Goal: Task Accomplishment & Management: Use online tool/utility

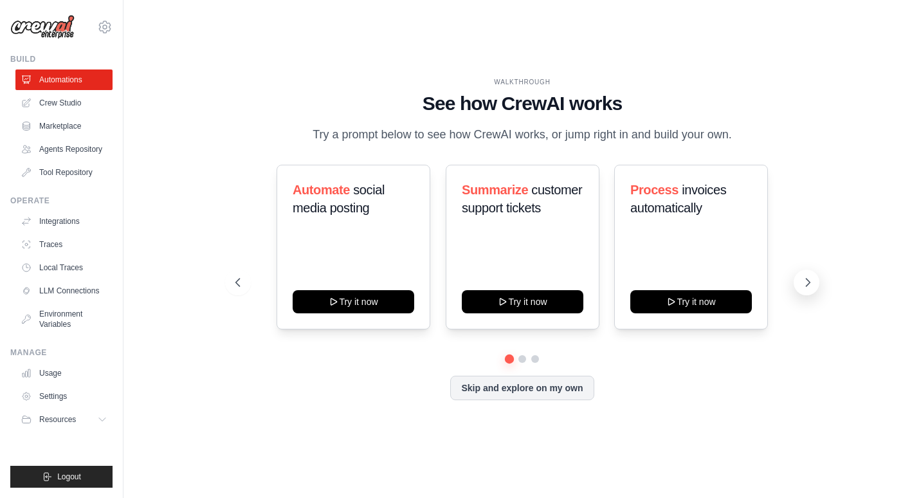
click at [805, 284] on icon at bounding box center [808, 282] width 13 height 13
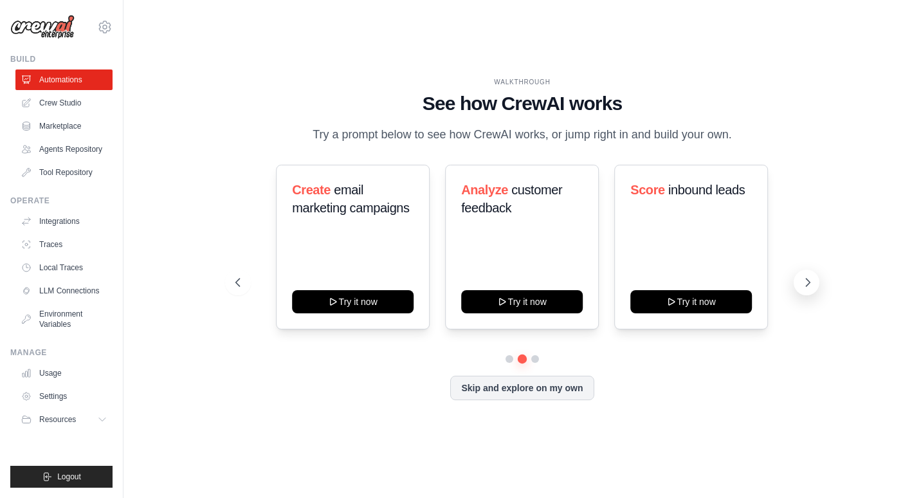
click at [807, 282] on icon at bounding box center [808, 282] width 13 height 13
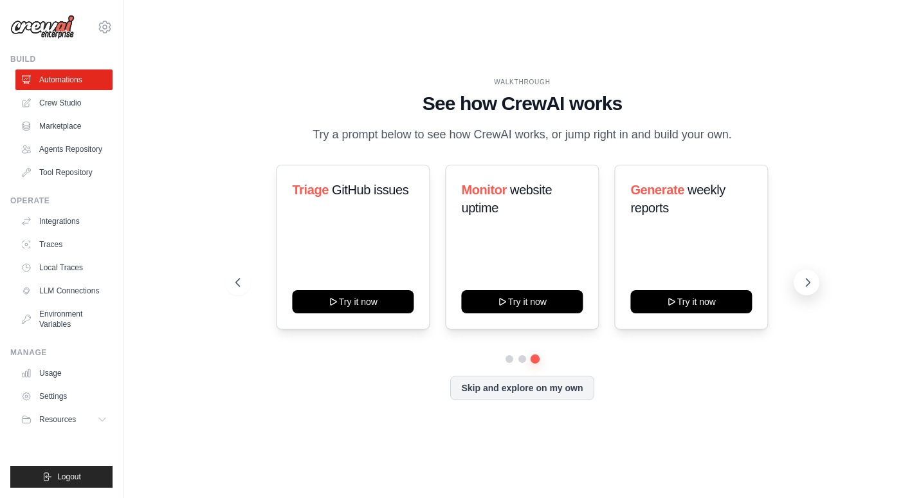
click at [807, 282] on icon at bounding box center [808, 282] width 13 height 13
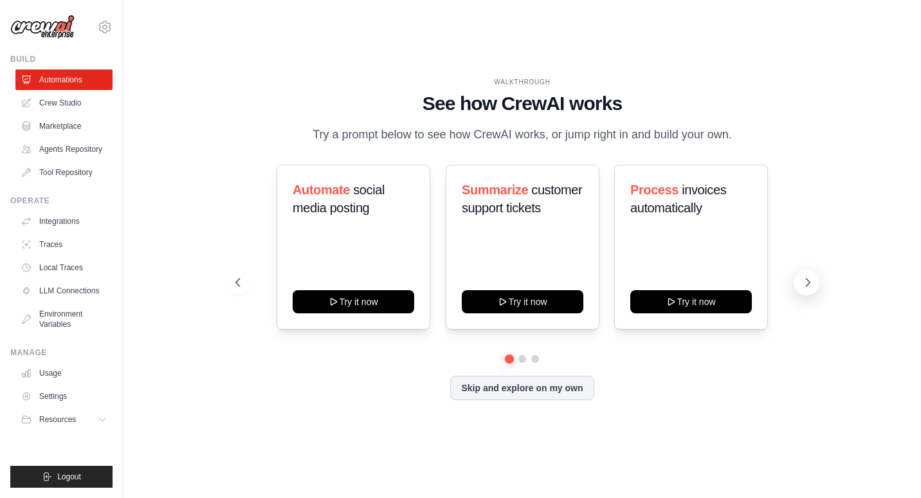
click at [807, 280] on icon at bounding box center [808, 282] width 13 height 13
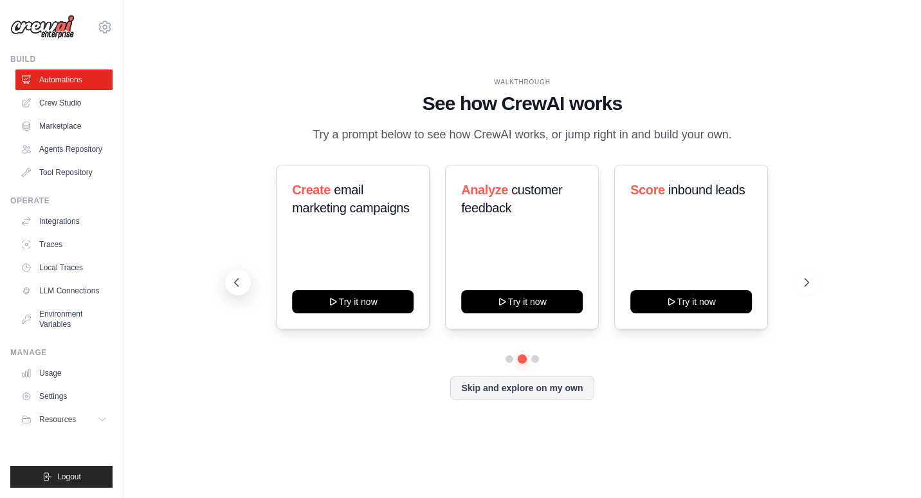
click at [236, 285] on icon at bounding box center [236, 282] width 13 height 13
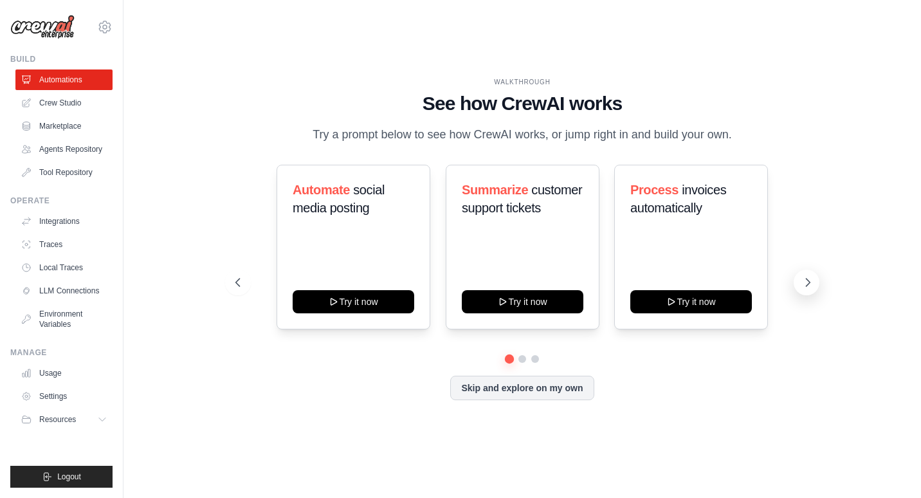
click at [805, 286] on icon at bounding box center [808, 282] width 13 height 13
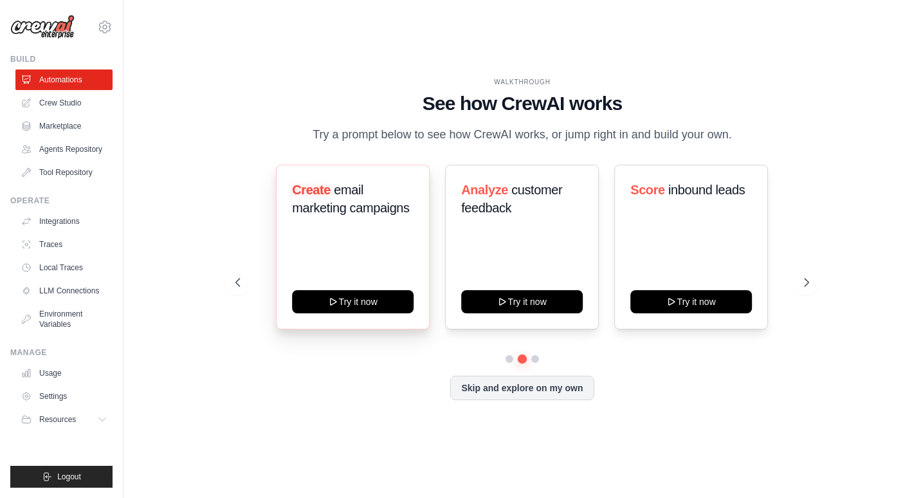
click at [380, 231] on div "Create email marketing campaigns Try it now" at bounding box center [354, 247] width 154 height 165
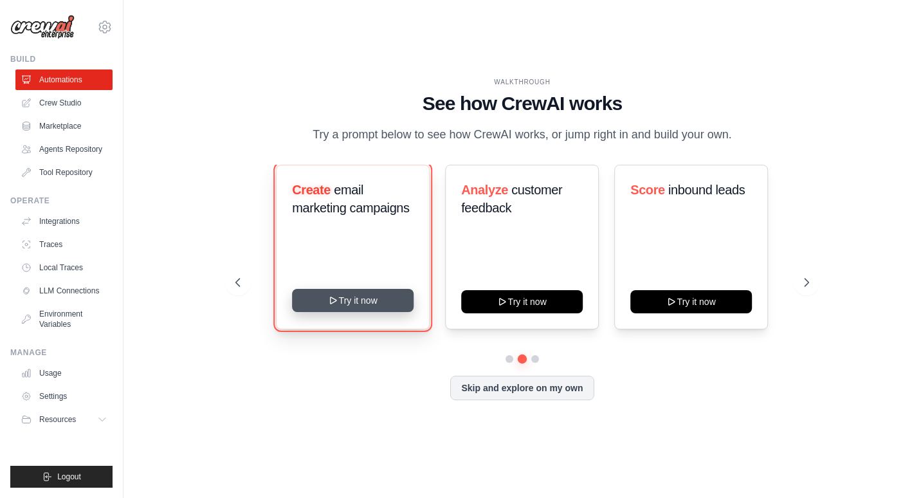
click at [366, 301] on button "Try it now" at bounding box center [354, 300] width 122 height 23
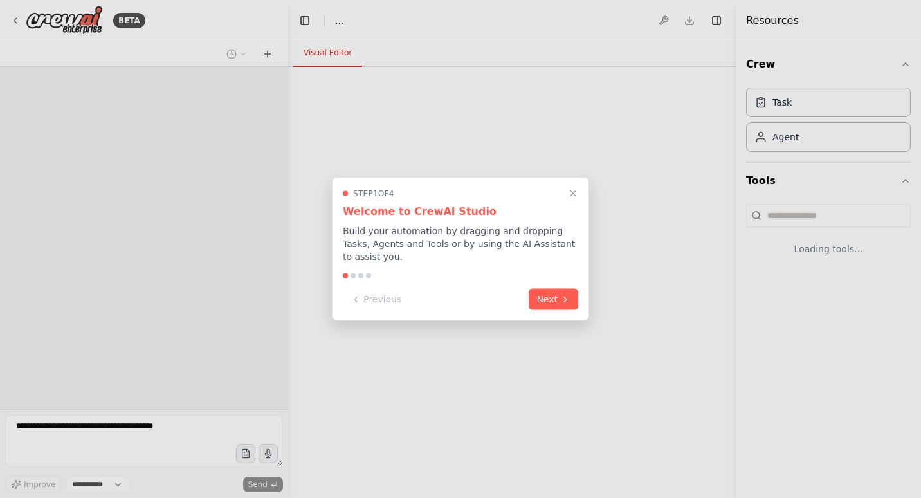
select select "****"
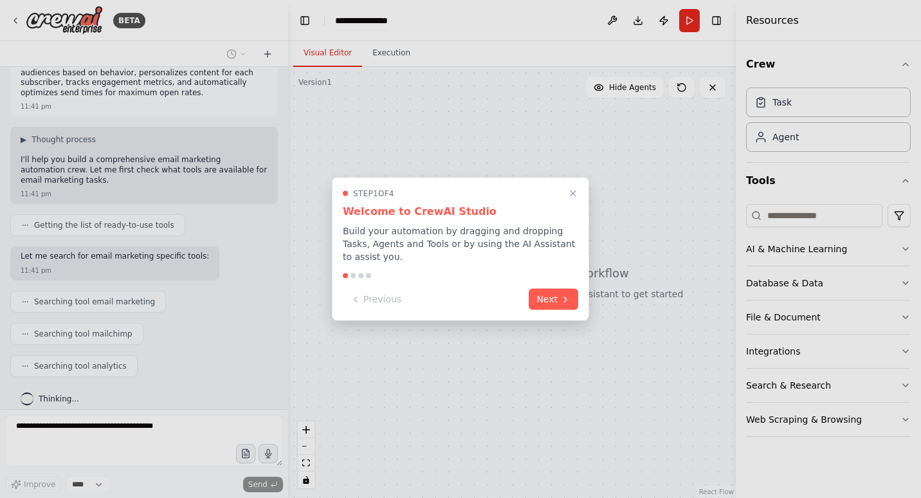
scroll to position [57, 0]
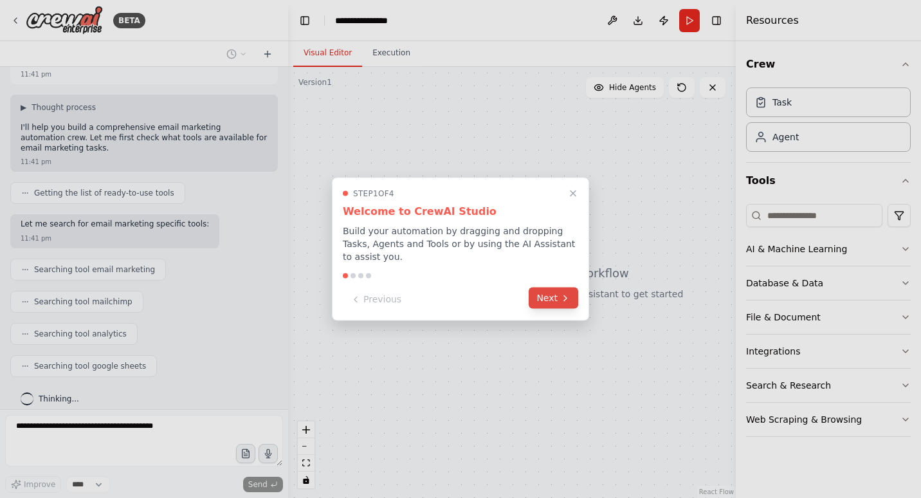
click at [550, 294] on button "Next" at bounding box center [554, 298] width 50 height 21
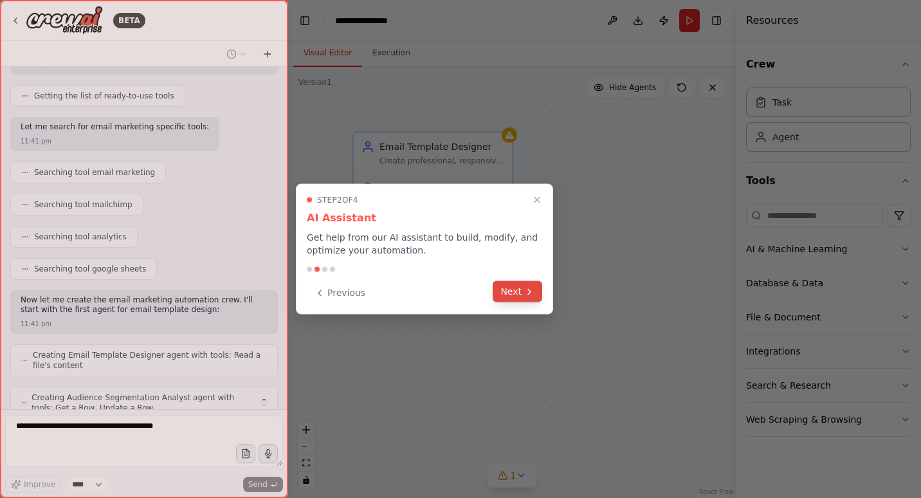
scroll to position [196, 0]
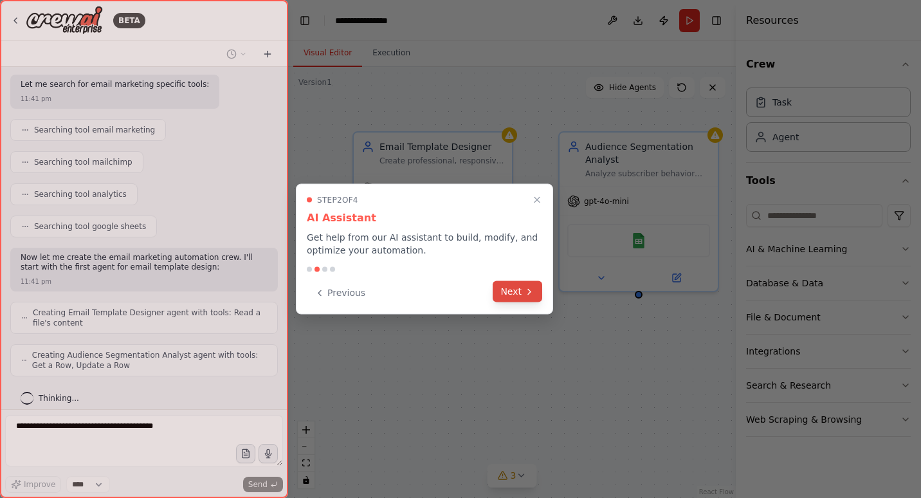
click at [514, 291] on button "Next" at bounding box center [518, 291] width 50 height 21
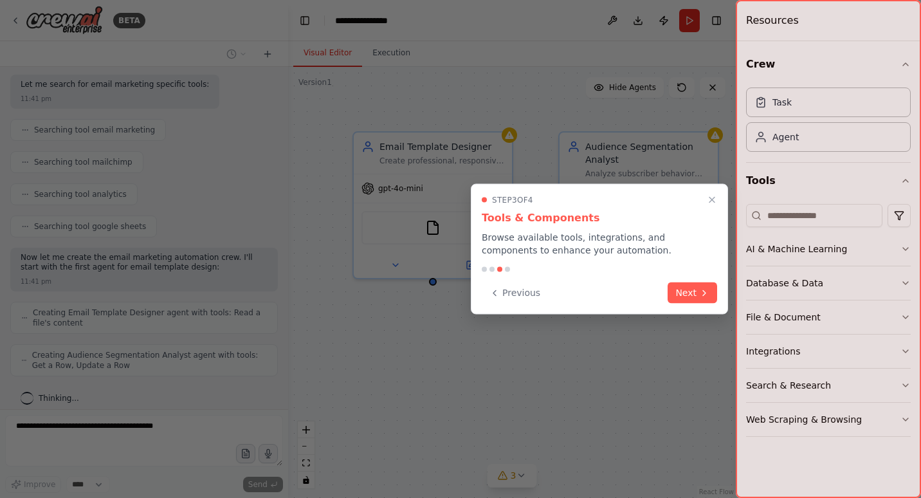
scroll to position [239, 0]
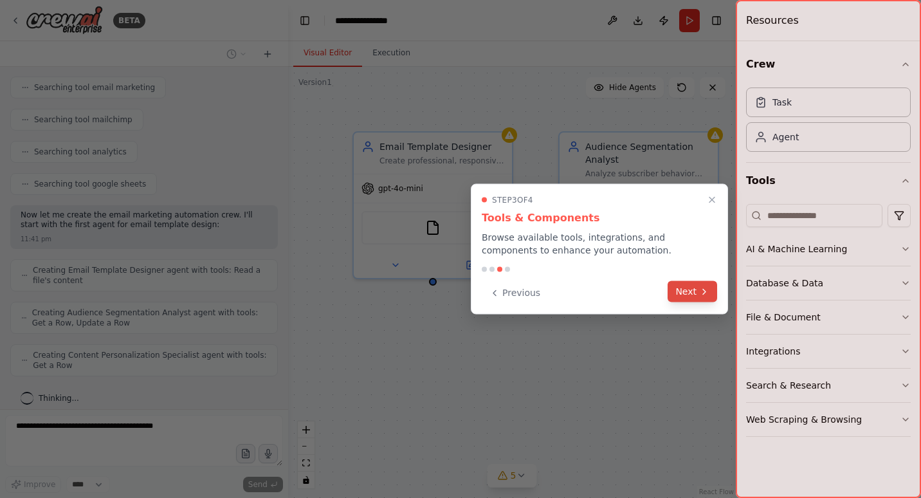
click at [692, 290] on button "Next" at bounding box center [693, 291] width 50 height 21
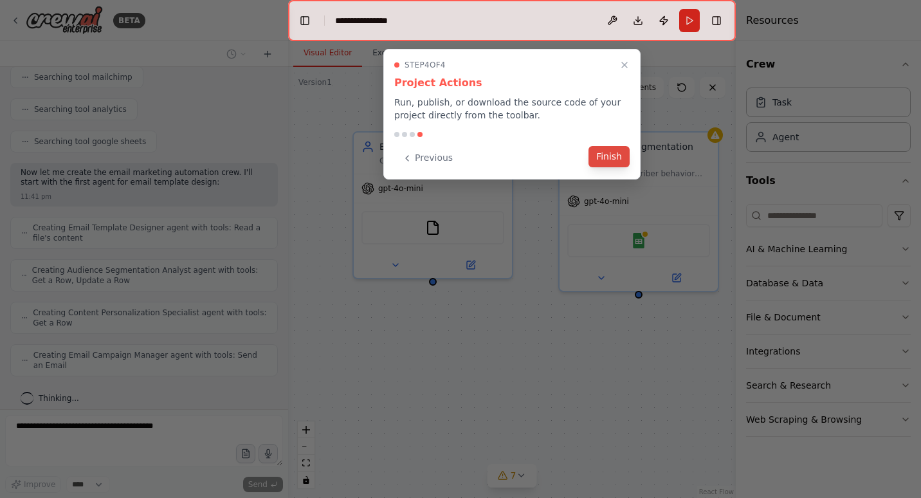
scroll to position [324, 0]
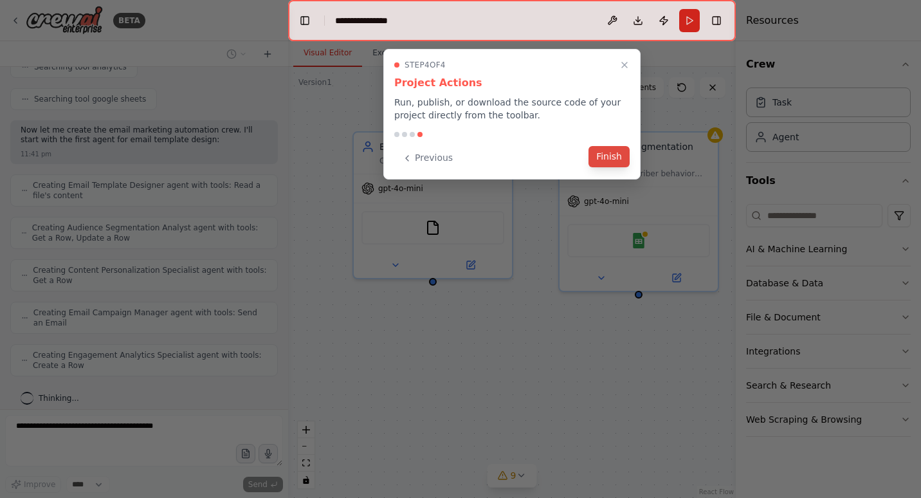
click at [607, 154] on button "Finish" at bounding box center [609, 156] width 41 height 21
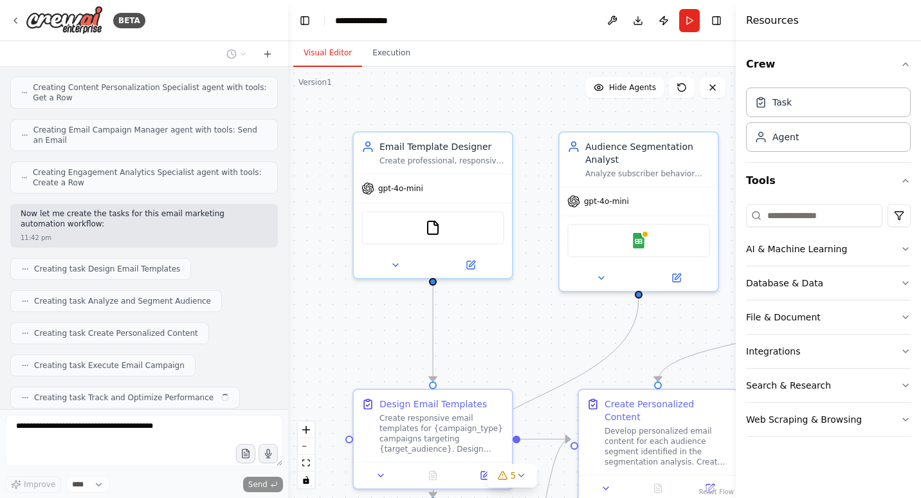
scroll to position [538, 0]
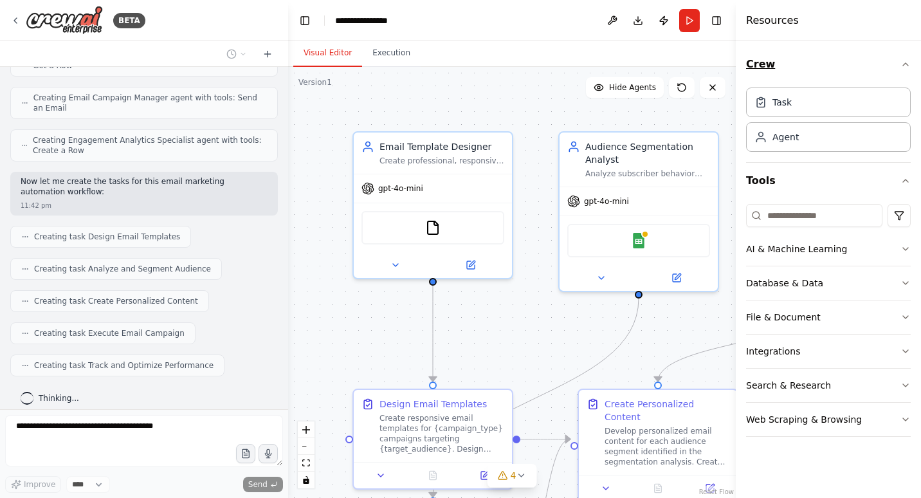
click at [906, 60] on icon "button" at bounding box center [906, 64] width 10 height 10
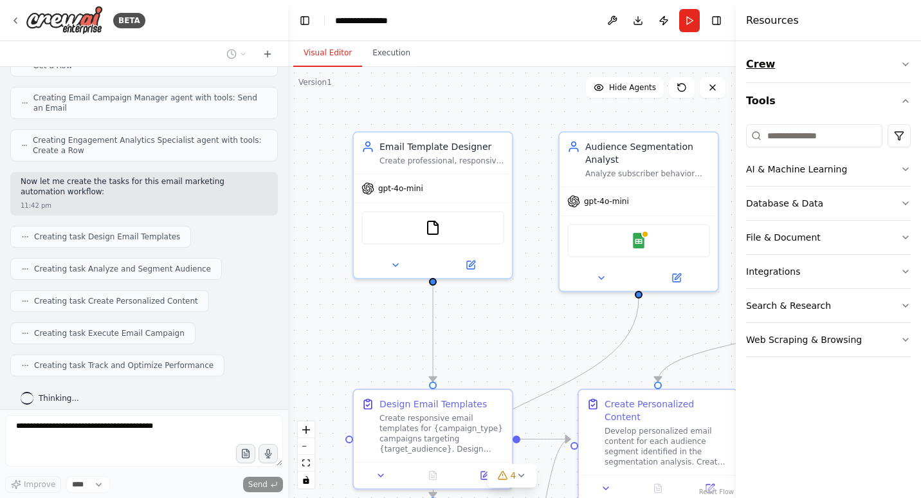
click at [906, 60] on icon "button" at bounding box center [906, 64] width 10 height 10
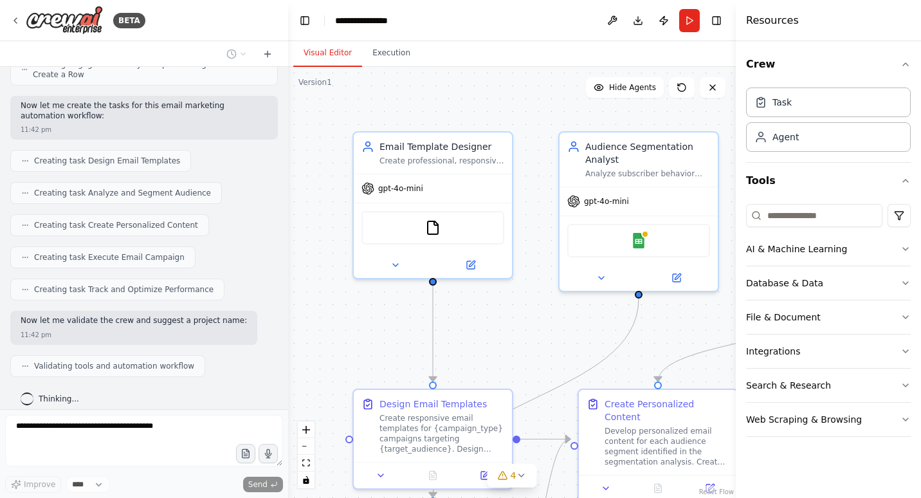
scroll to position [647, 0]
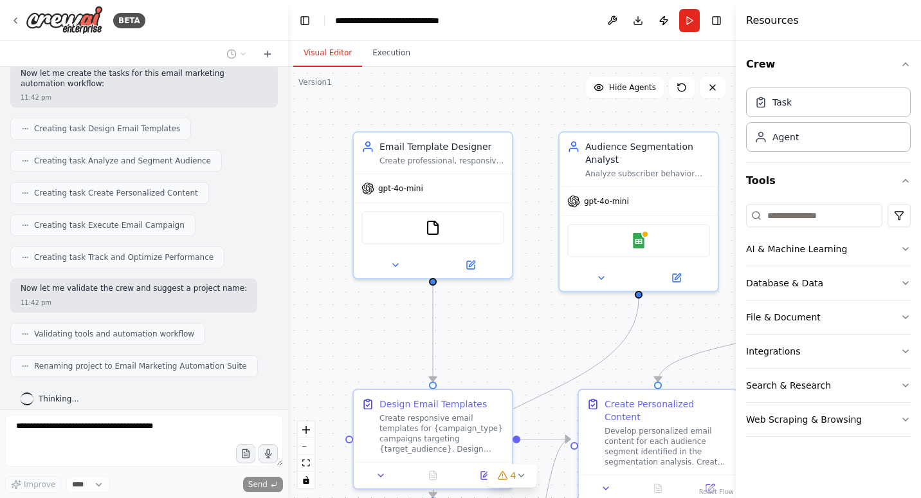
click at [701, 50] on div "Visual Editor Execution" at bounding box center [512, 54] width 448 height 26
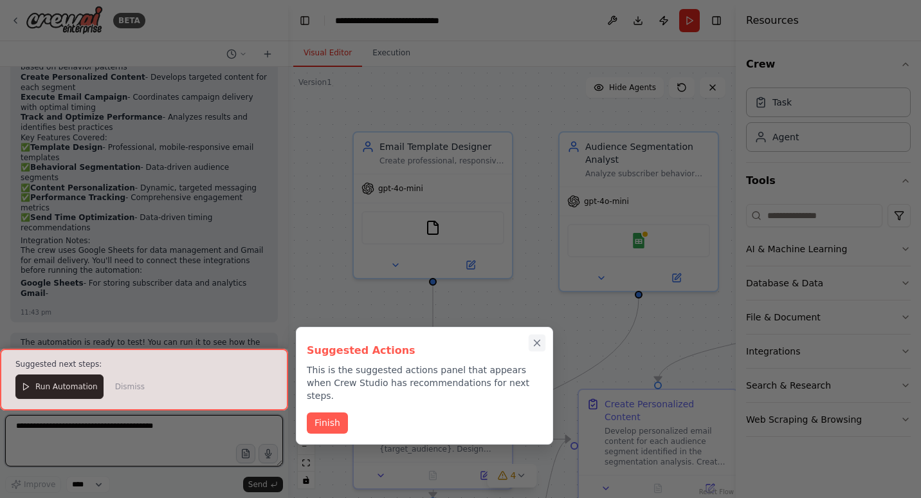
scroll to position [1183, 0]
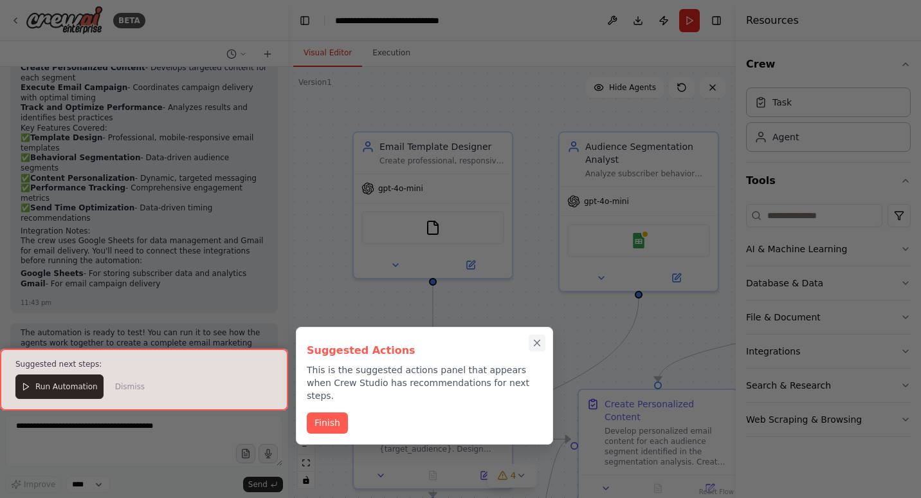
click at [537, 343] on icon "Close walkthrough" at bounding box center [538, 343] width 6 height 6
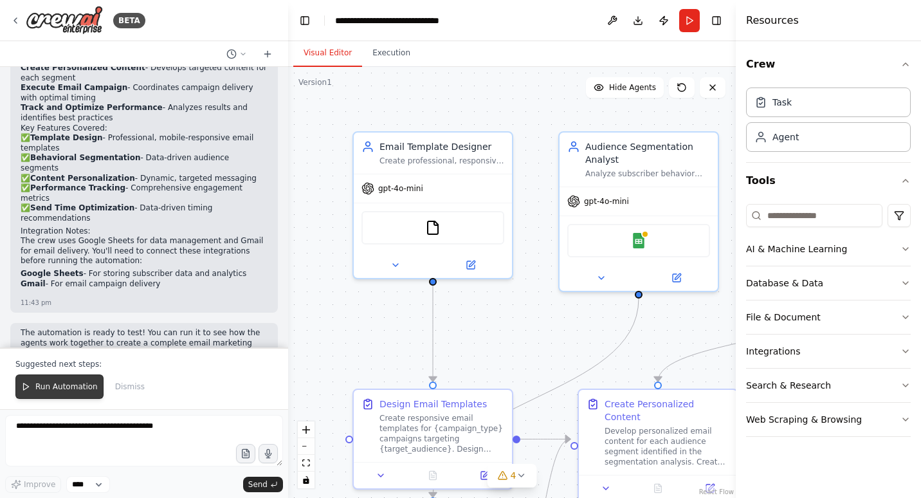
click at [60, 389] on span "Run Automation" at bounding box center [66, 386] width 62 height 10
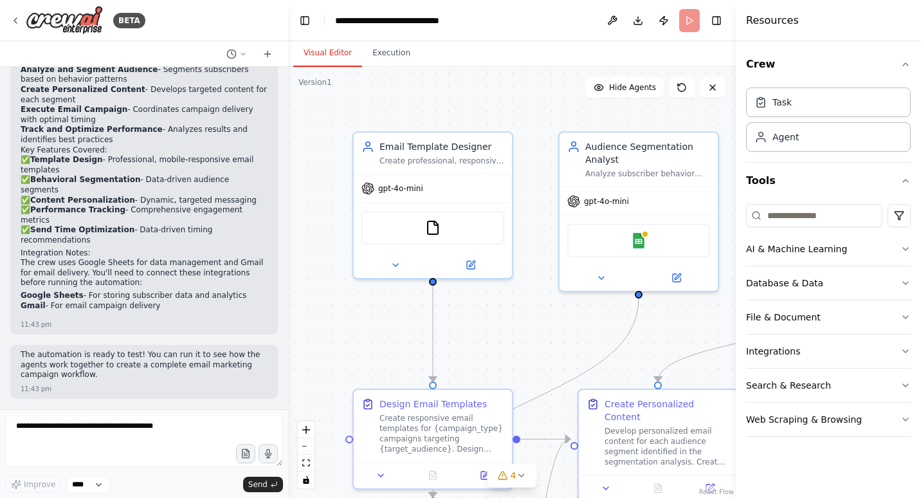
scroll to position [1121, 0]
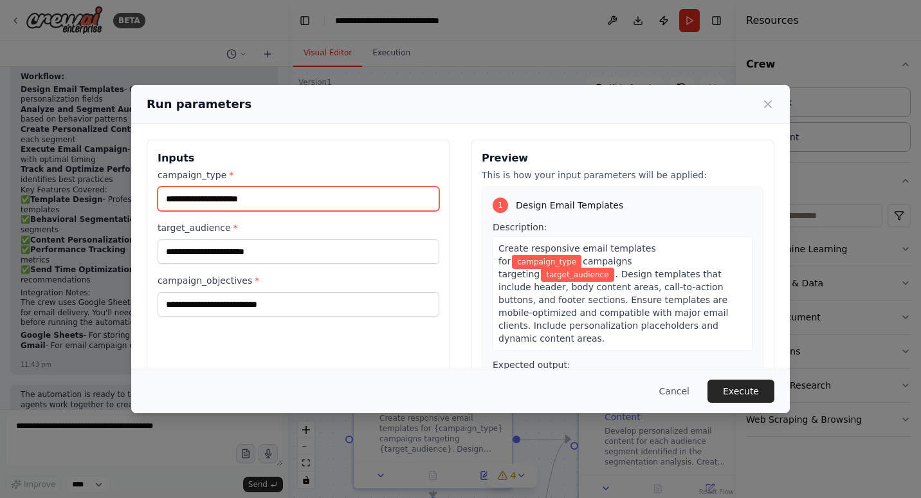
click at [299, 203] on input "campaign_type *" at bounding box center [299, 199] width 282 height 24
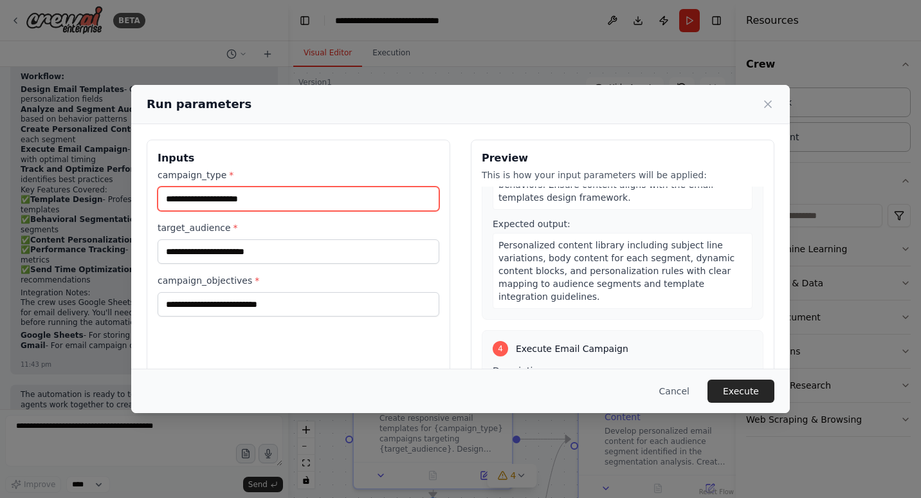
scroll to position [0, 0]
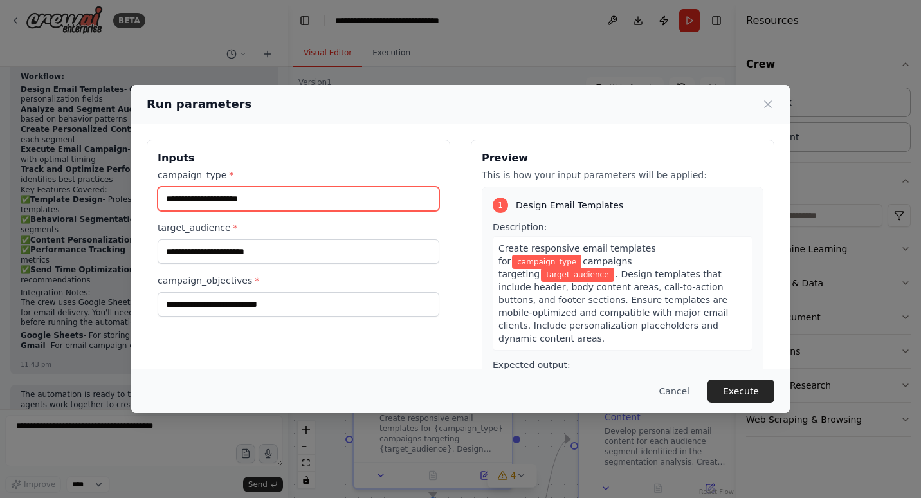
click at [237, 200] on input "campaign_type *" at bounding box center [299, 199] width 282 height 24
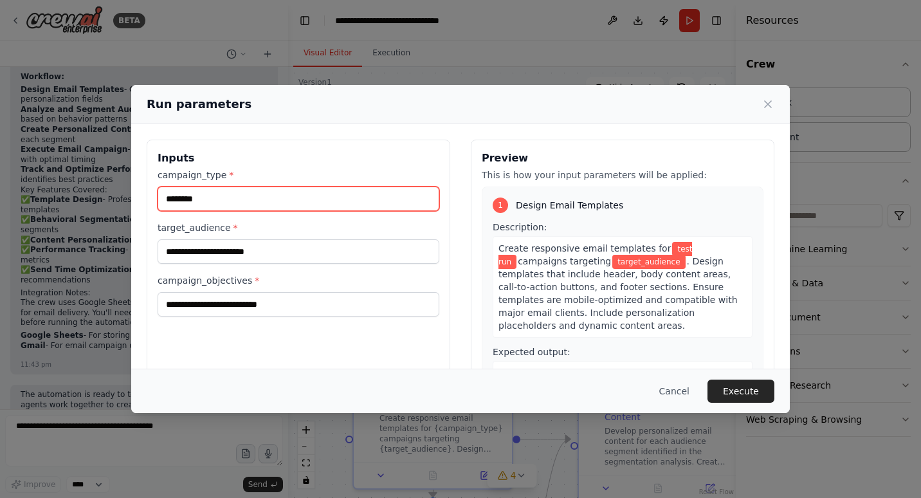
type input "********"
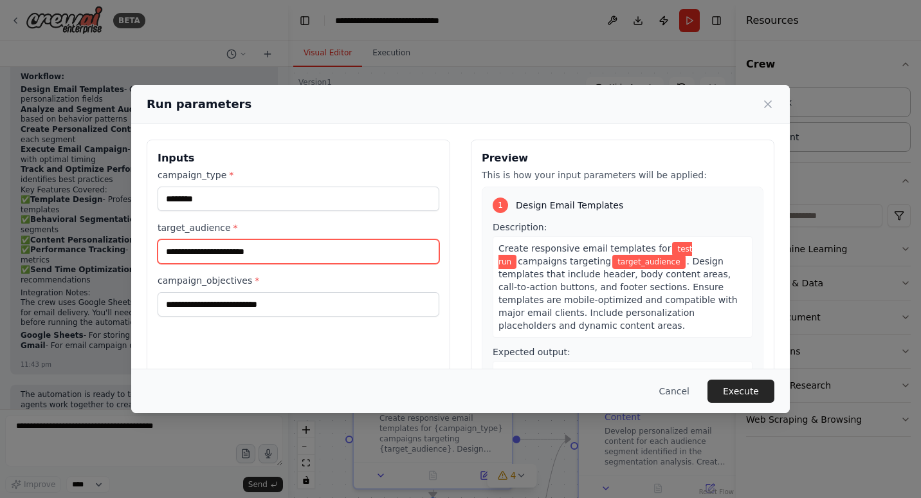
click at [221, 253] on input "target_audience *" at bounding box center [299, 251] width 282 height 24
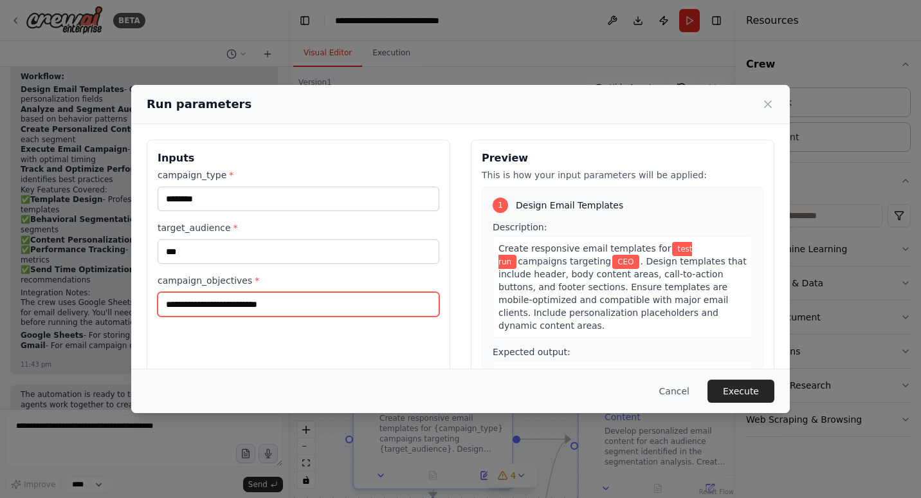
click at [199, 304] on input "campaign_objectives *" at bounding box center [299, 304] width 282 height 24
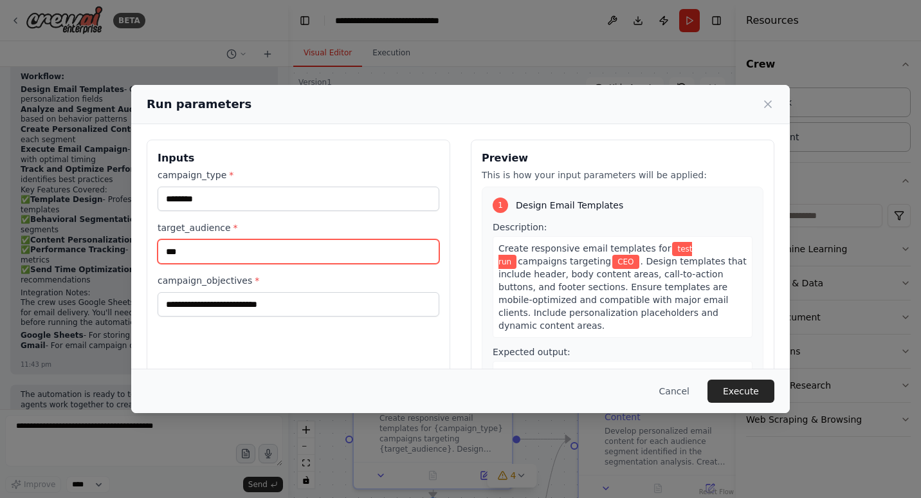
click at [176, 252] on input "***" at bounding box center [299, 251] width 282 height 24
type input "***"
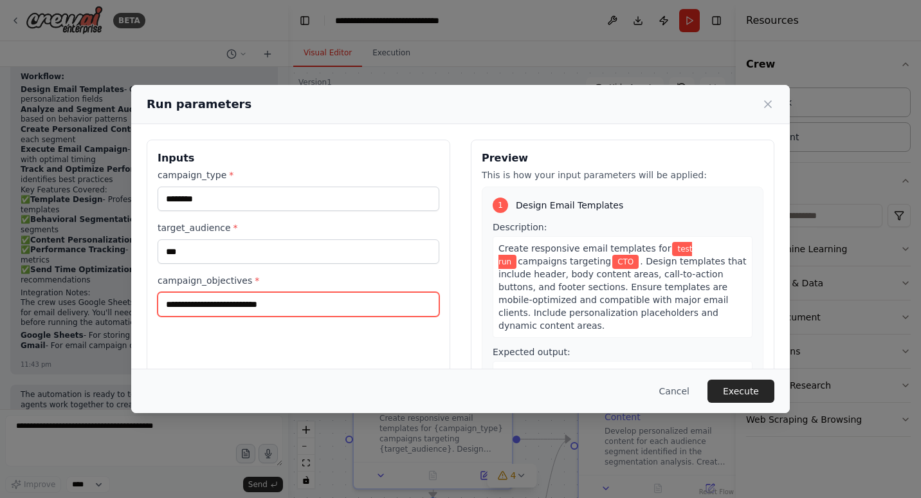
click at [174, 308] on input "campaign_objectives *" at bounding box center [299, 304] width 282 height 24
type input "*"
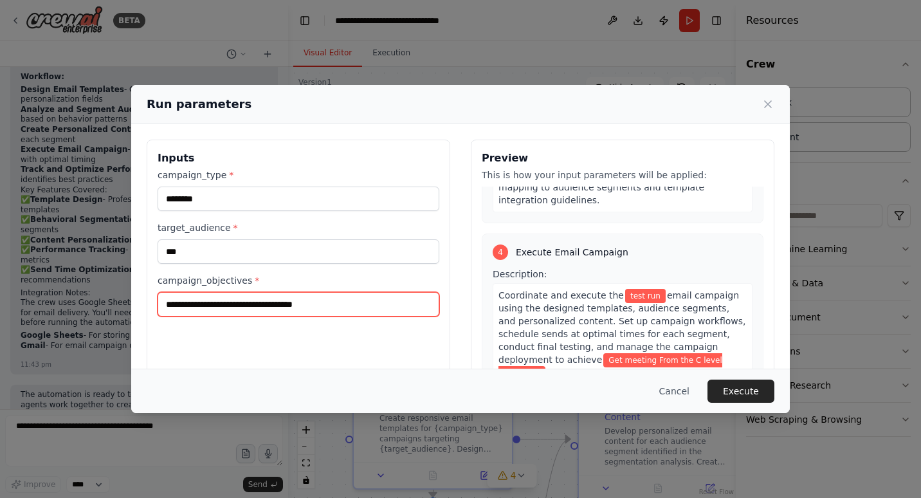
scroll to position [746, 0]
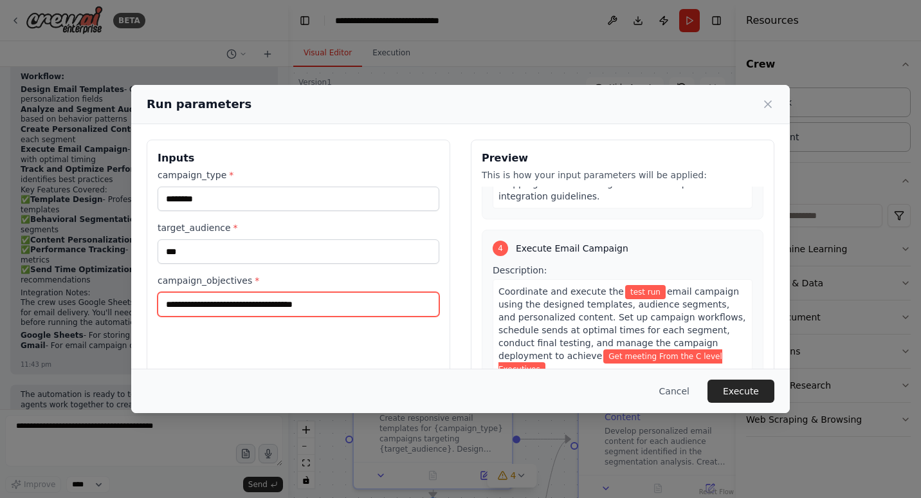
type input "**********"
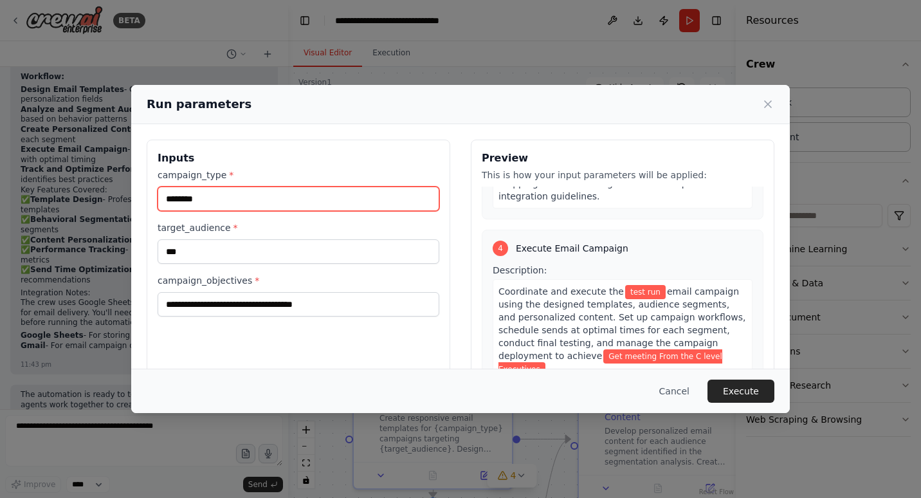
drag, startPoint x: 209, startPoint y: 201, endPoint x: 147, endPoint y: 200, distance: 61.8
click at [147, 200] on div "**********" at bounding box center [299, 292] width 304 height 305
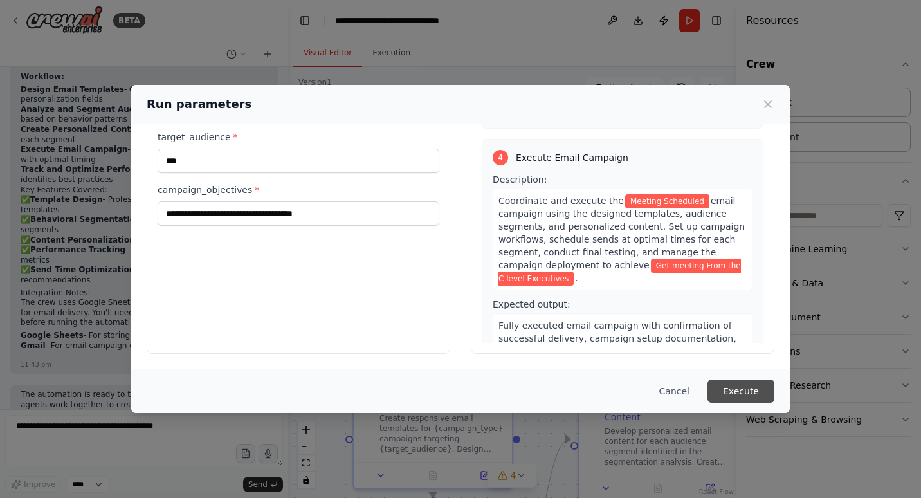
type input "**********"
click at [744, 392] on button "Execute" at bounding box center [741, 391] width 67 height 23
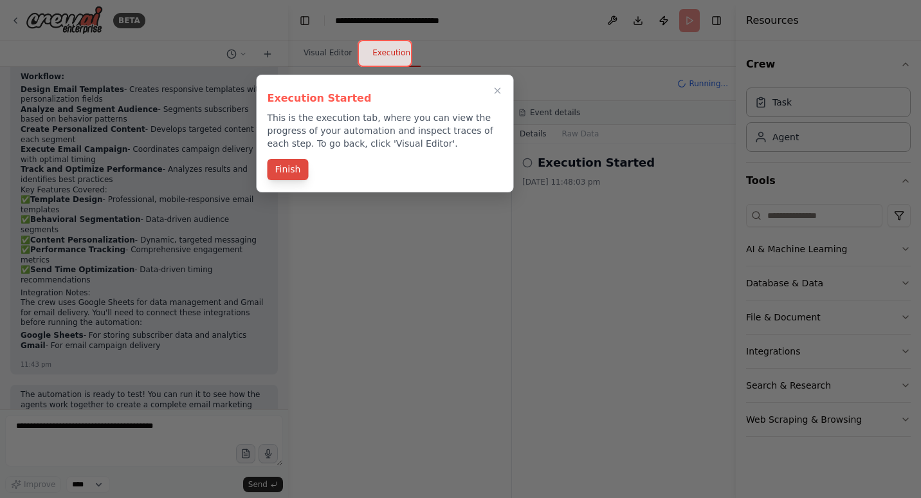
click at [279, 169] on button "Finish" at bounding box center [288, 169] width 41 height 21
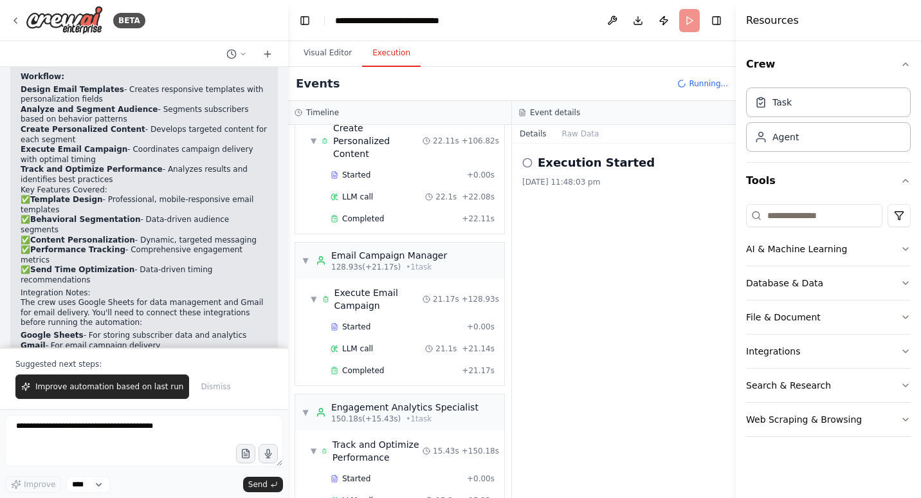
scroll to position [1183, 0]
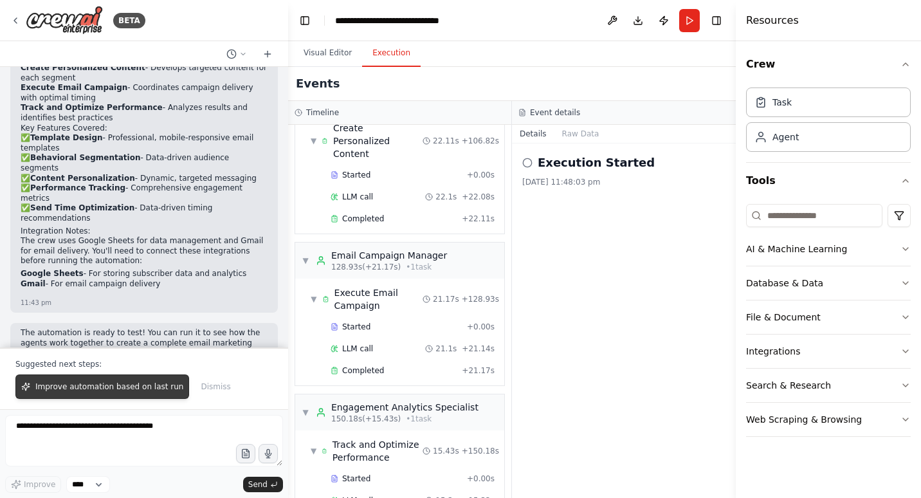
click at [131, 390] on span "Improve automation based on last run" at bounding box center [109, 386] width 148 height 10
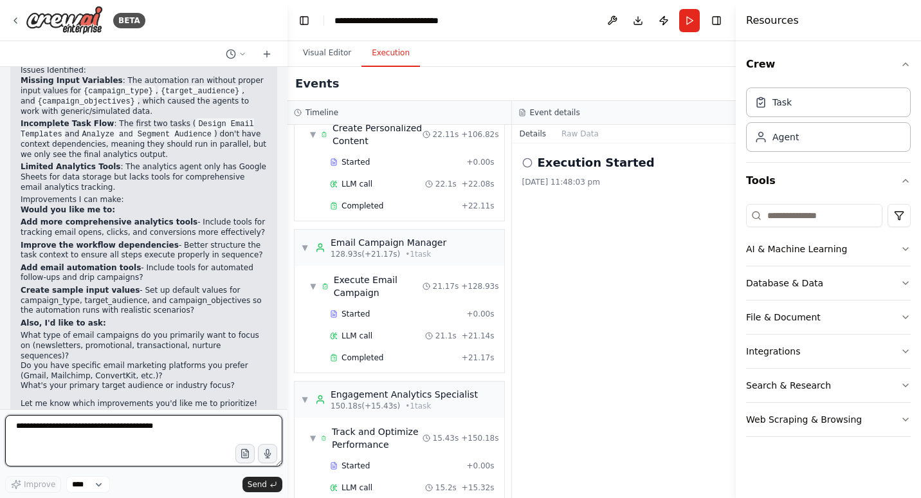
scroll to position [1601, 0]
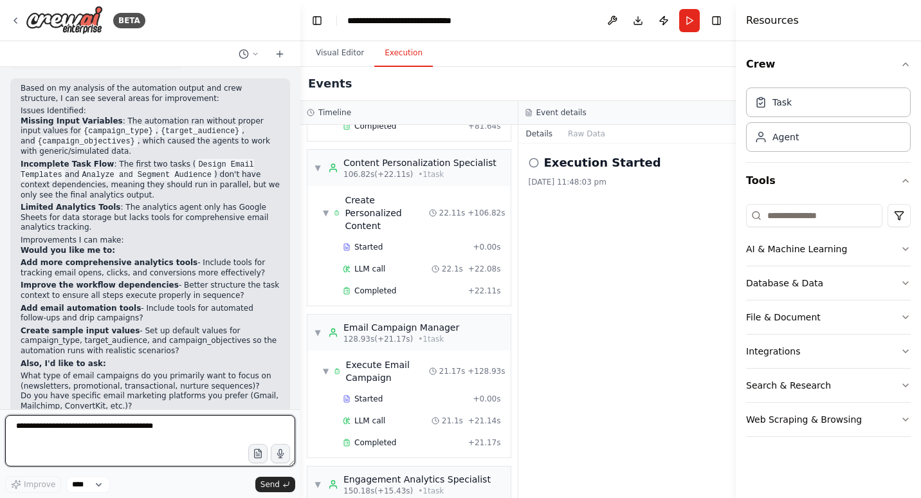
drag, startPoint x: 283, startPoint y: 368, endPoint x: 300, endPoint y: 365, distance: 17.6
click at [300, 365] on div "BETA Build a crew that designs email templates, segments audiences based on beh…" at bounding box center [460, 249] width 921 height 498
click at [534, 167] on icon at bounding box center [534, 163] width 10 height 10
click at [531, 161] on icon at bounding box center [534, 163] width 10 height 10
click at [163, 431] on textarea at bounding box center [150, 440] width 290 height 51
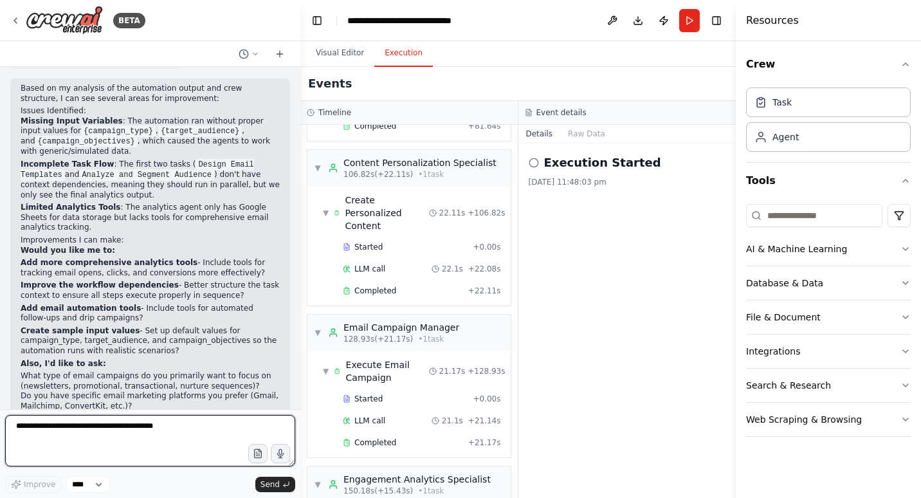
click at [163, 431] on textarea at bounding box center [150, 440] width 290 height 51
click at [53, 440] on textarea "**********" at bounding box center [150, 440] width 290 height 51
type textarea "**********"
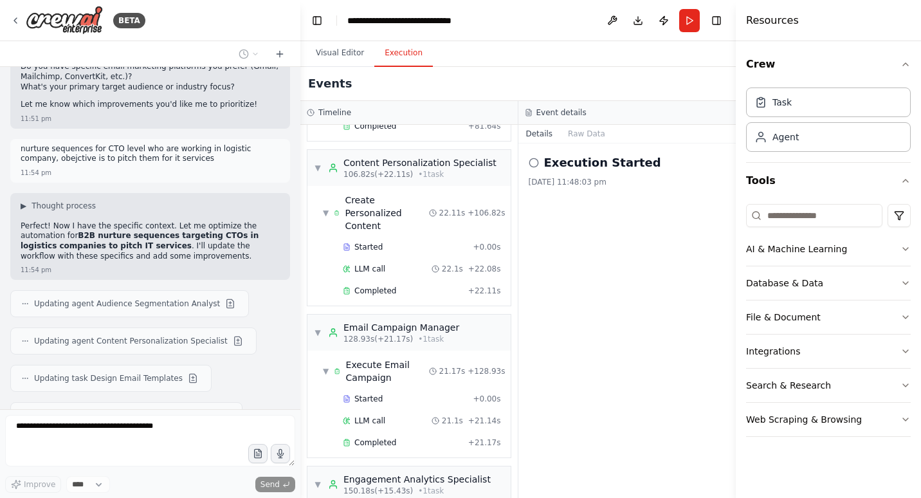
scroll to position [1968, 0]
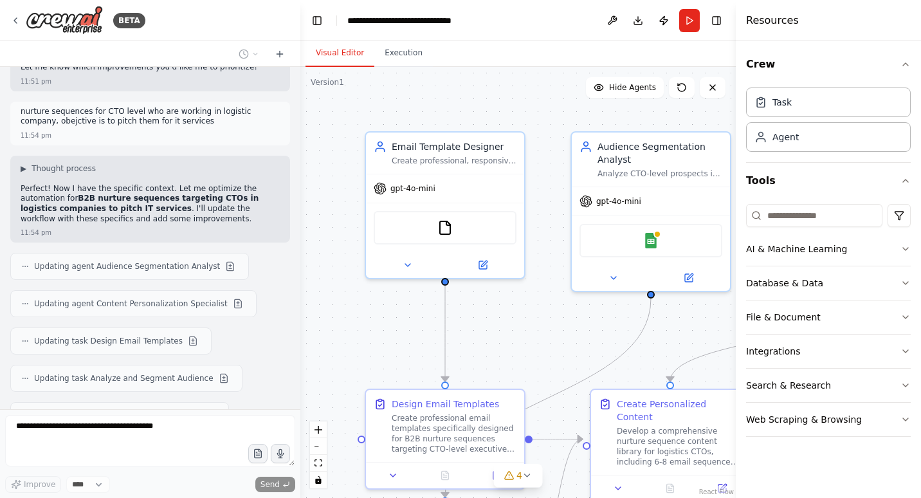
click at [337, 55] on button "Visual Editor" at bounding box center [340, 53] width 69 height 27
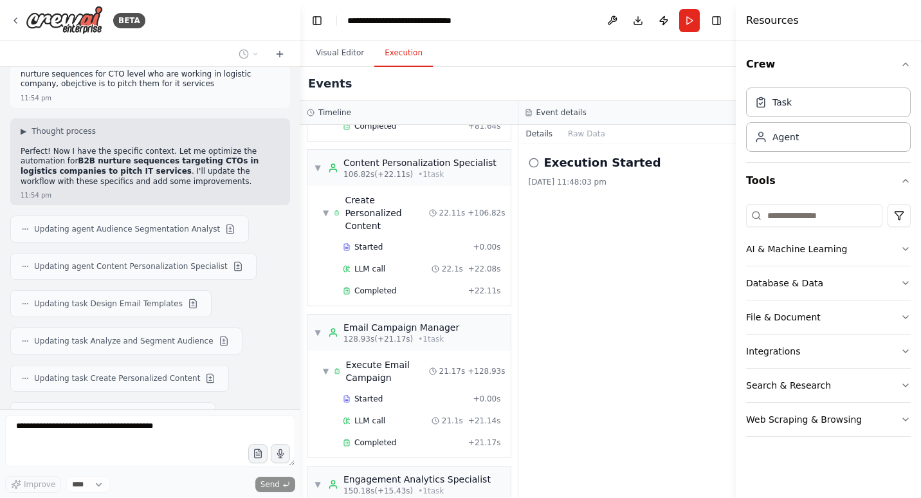
click at [394, 52] on button "Execution" at bounding box center [403, 53] width 59 height 27
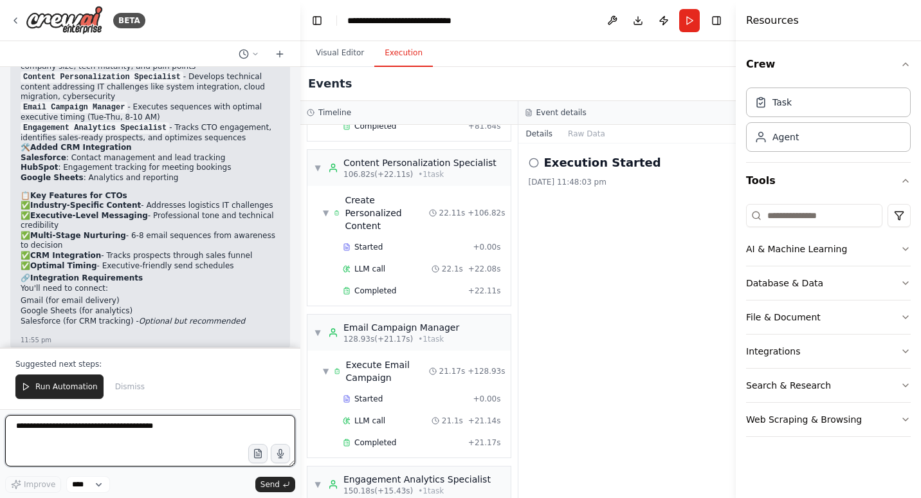
scroll to position [2861, 0]
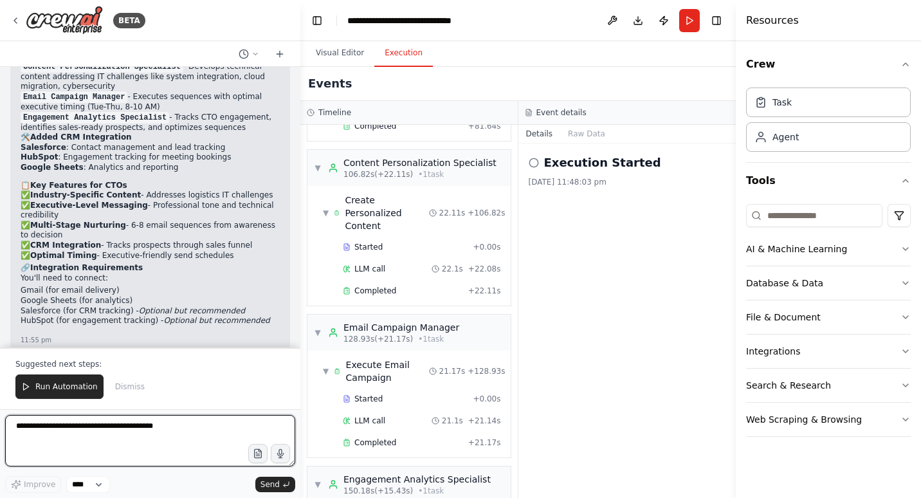
click at [131, 429] on textarea at bounding box center [150, 440] width 290 height 51
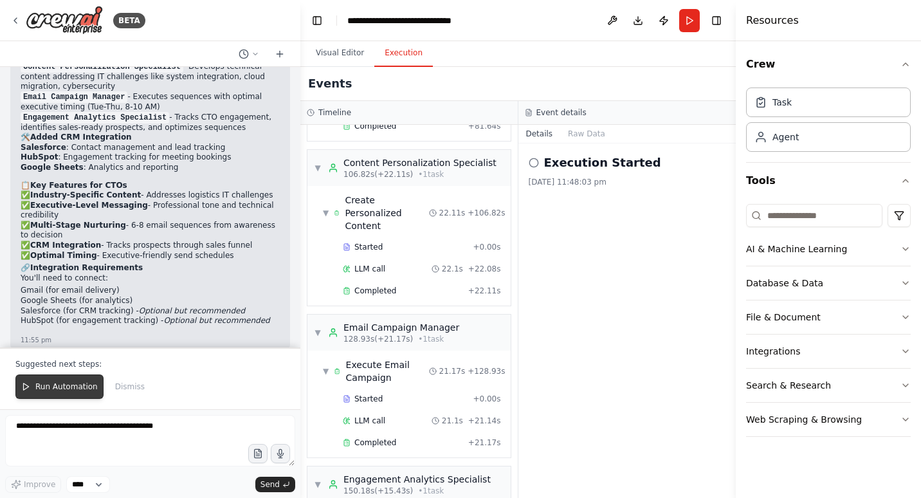
click at [43, 384] on span "Run Automation" at bounding box center [66, 386] width 62 height 10
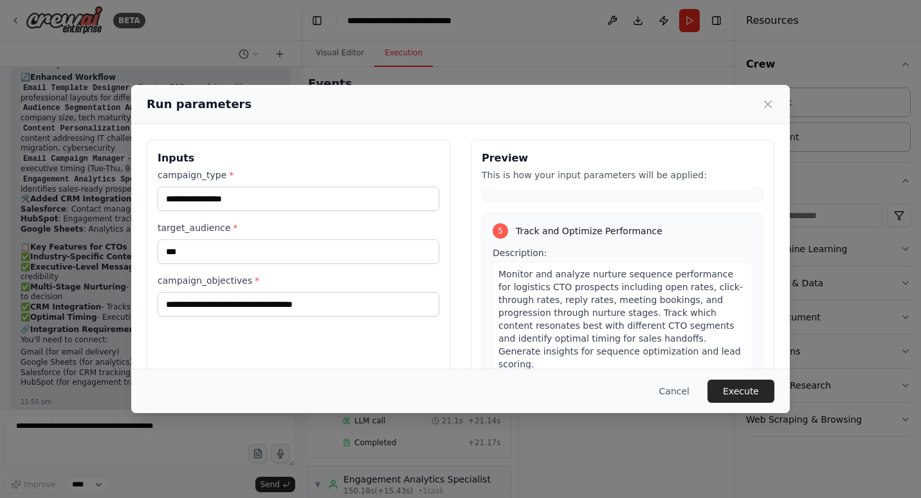
scroll to position [1236, 0]
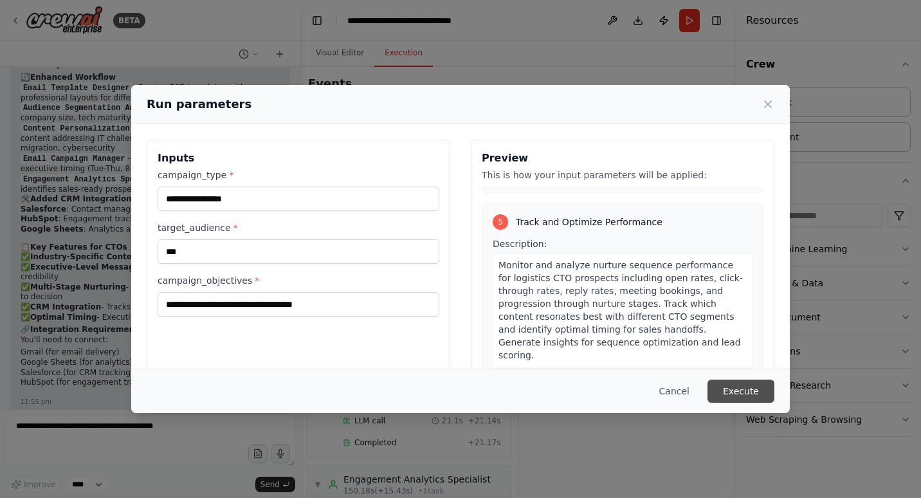
click at [755, 395] on button "Execute" at bounding box center [741, 391] width 67 height 23
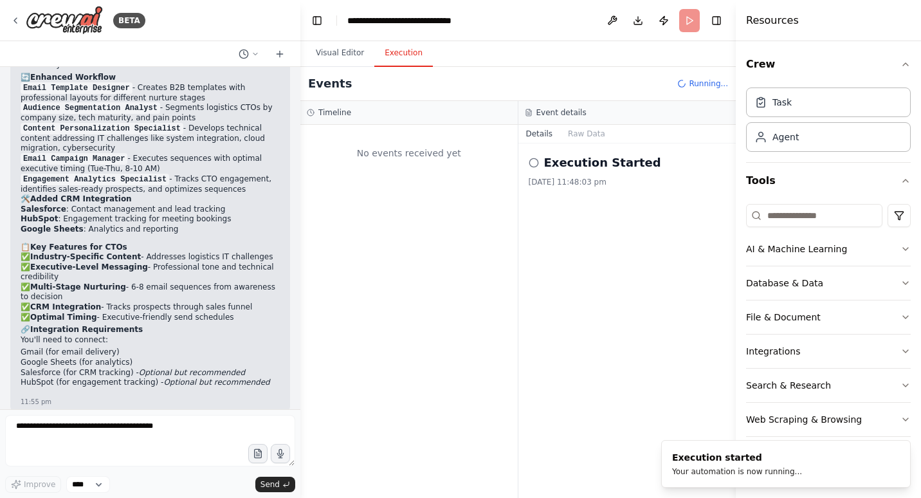
scroll to position [0, 0]
click at [901, 448] on icon "Notifications (F8)" at bounding box center [900, 451] width 10 height 10
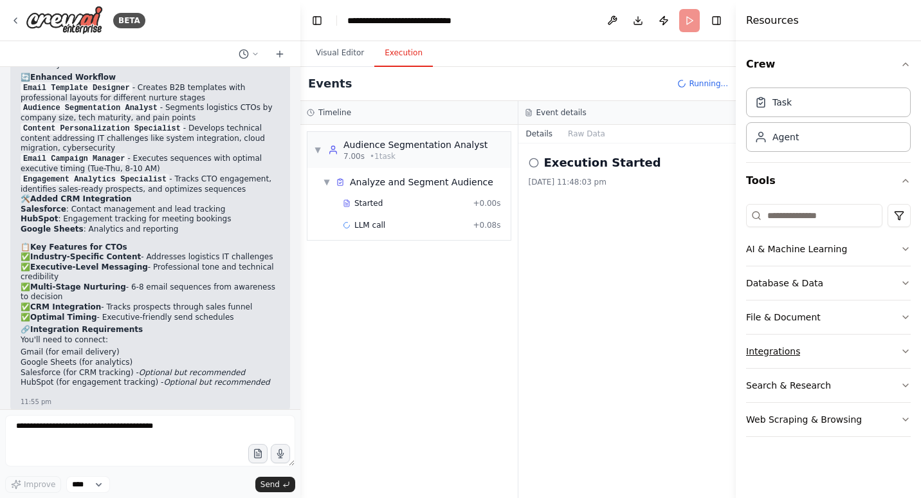
click at [906, 353] on icon "button" at bounding box center [906, 351] width 10 height 10
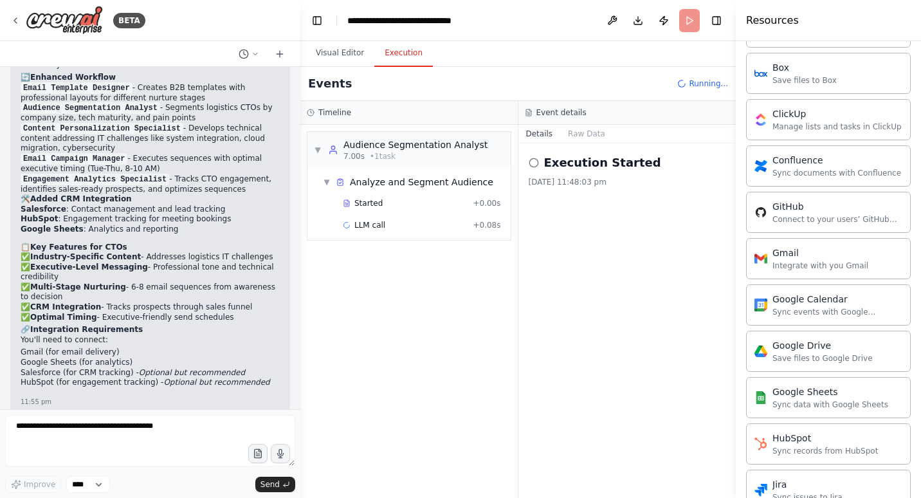
scroll to position [365, 0]
click at [807, 271] on div "Integrate with you Gmail" at bounding box center [821, 267] width 96 height 10
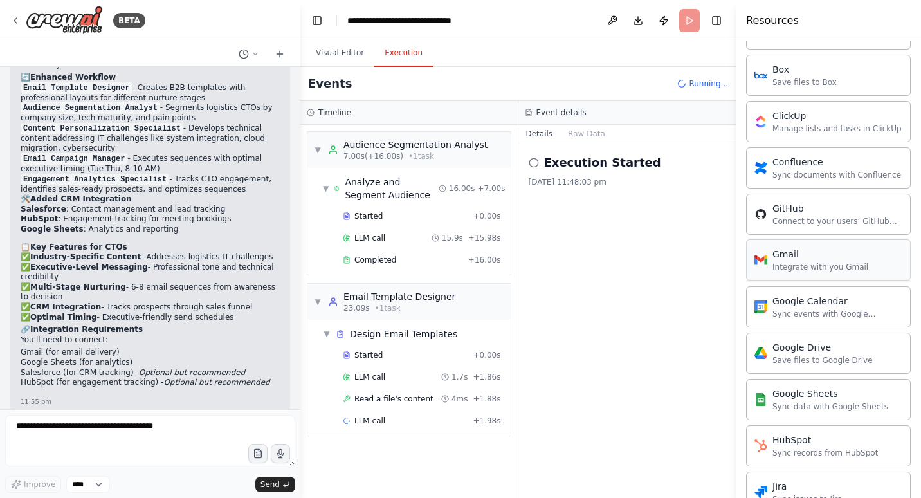
click at [800, 268] on div "Integrate with you Gmail" at bounding box center [821, 267] width 96 height 10
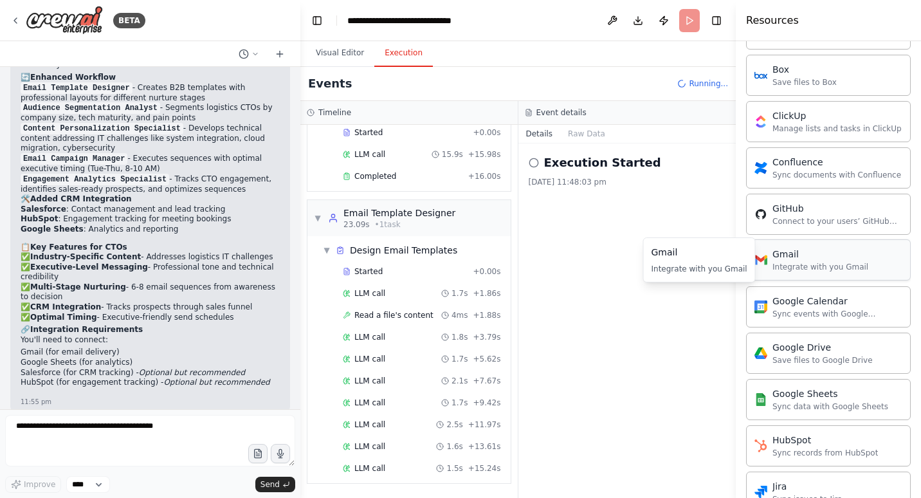
scroll to position [106, 0]
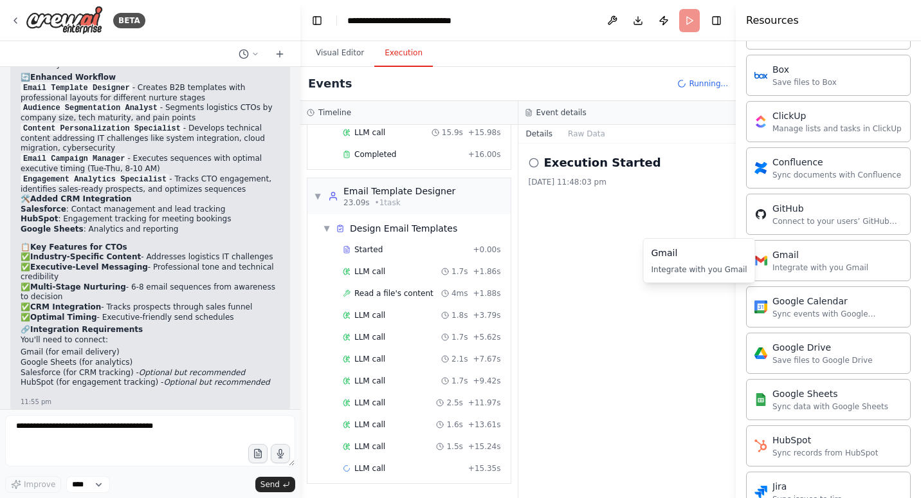
click at [708, 272] on div "Integrate with you Gmail" at bounding box center [700, 269] width 96 height 10
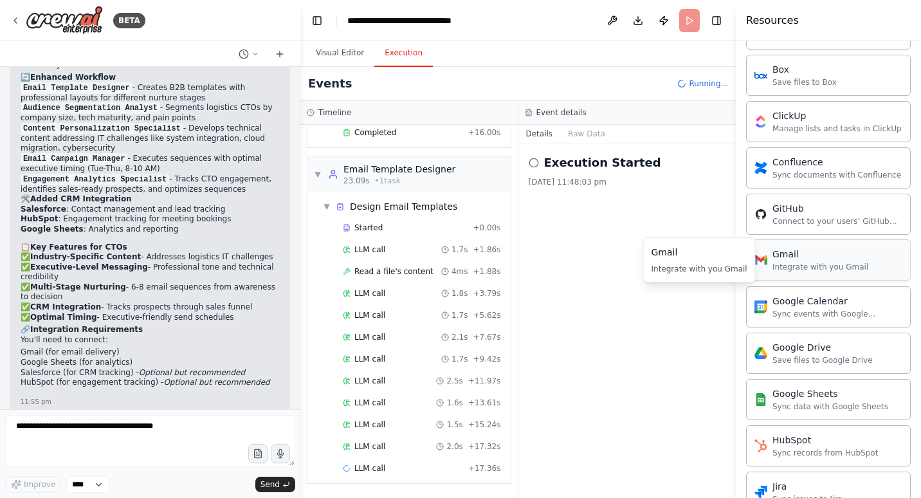
click at [804, 254] on div "Gmail" at bounding box center [821, 254] width 96 height 13
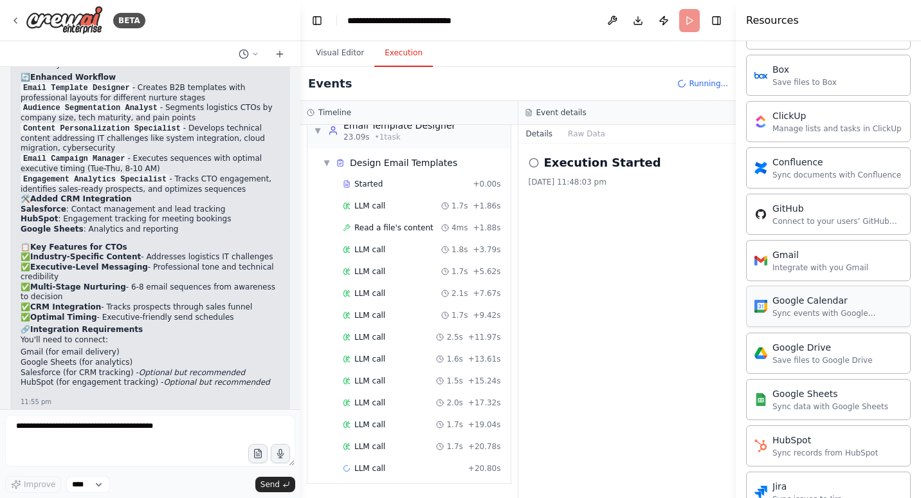
scroll to position [193, 0]
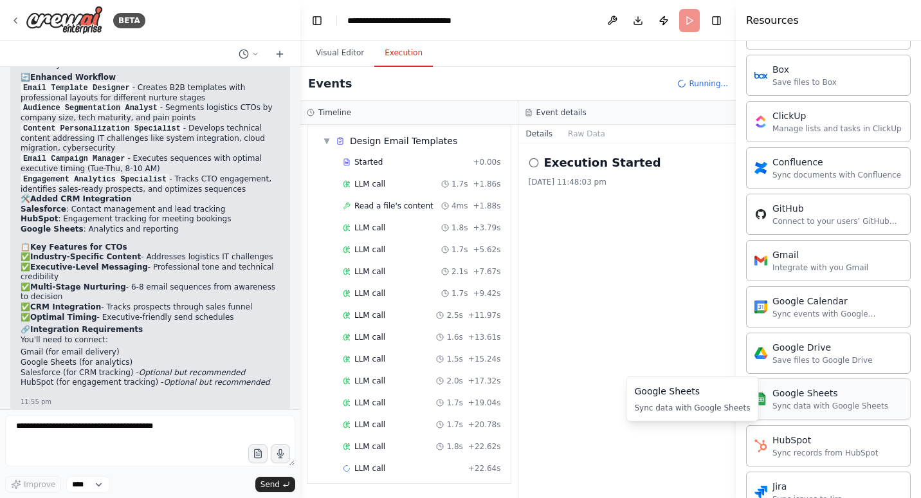
click at [808, 401] on div "Sync data with Google Sheets" at bounding box center [831, 406] width 116 height 10
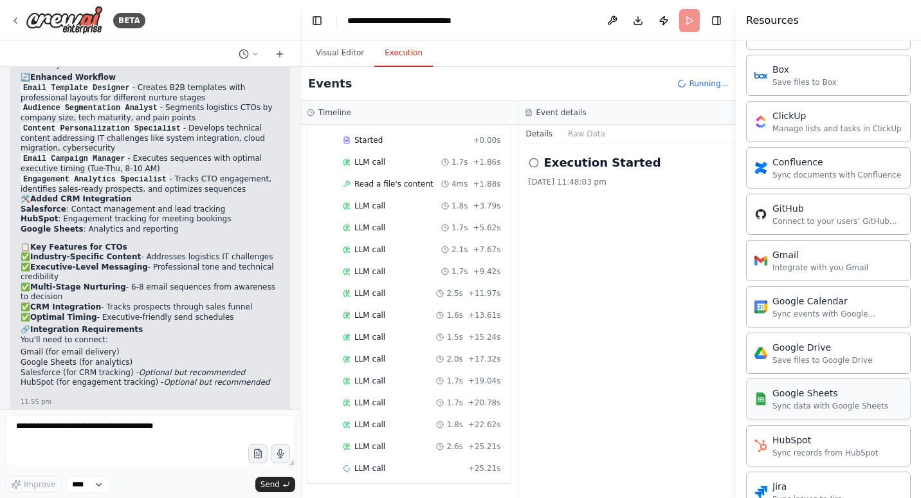
click at [799, 401] on div "Sync data with Google Sheets" at bounding box center [831, 406] width 116 height 10
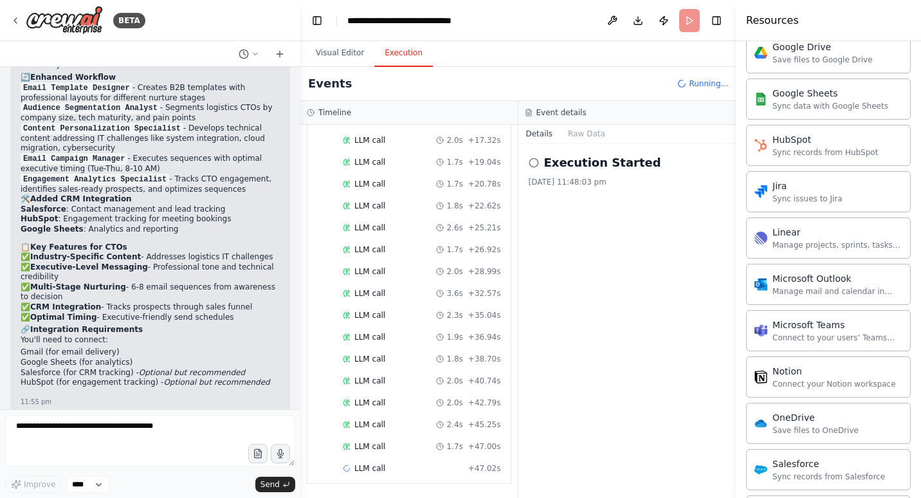
scroll to position [0, 0]
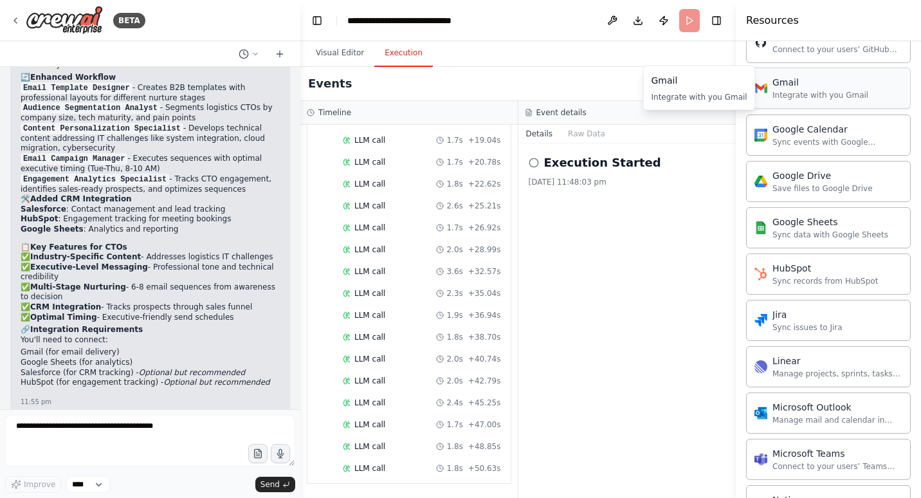
click at [807, 91] on div "Integrate with you Gmail" at bounding box center [821, 95] width 96 height 10
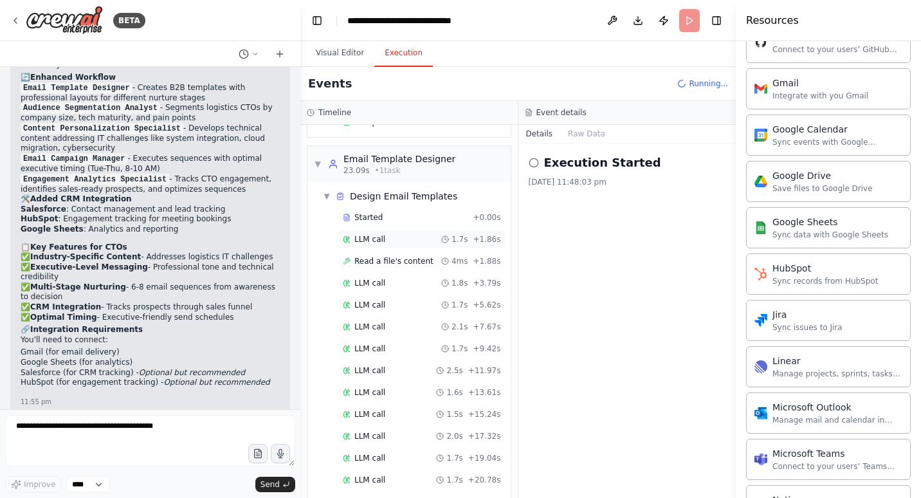
click at [372, 239] on span "LLM call" at bounding box center [369, 239] width 31 height 10
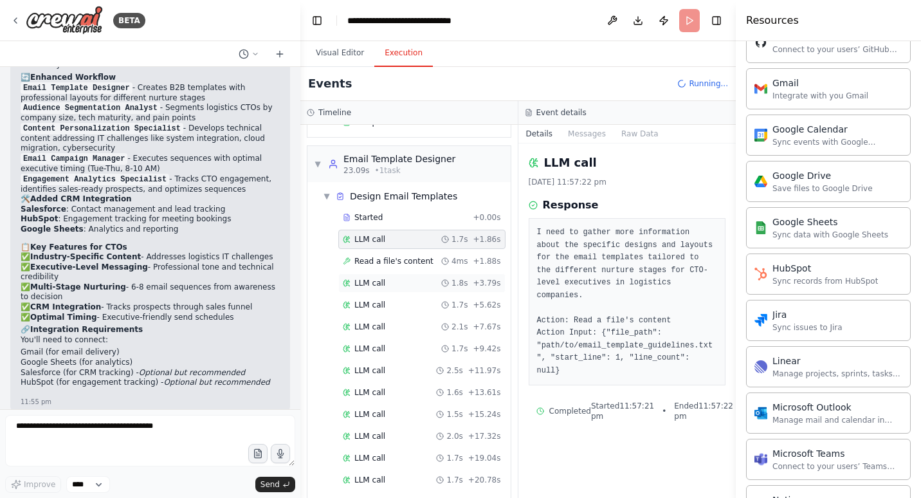
click at [394, 286] on div "LLM call 1.8s + 3.79s" at bounding box center [422, 283] width 158 height 10
click at [388, 308] on div "LLM call 1.7s + 5.62s" at bounding box center [422, 305] width 158 height 10
click at [388, 262] on span "Read a file's content" at bounding box center [393, 261] width 79 height 10
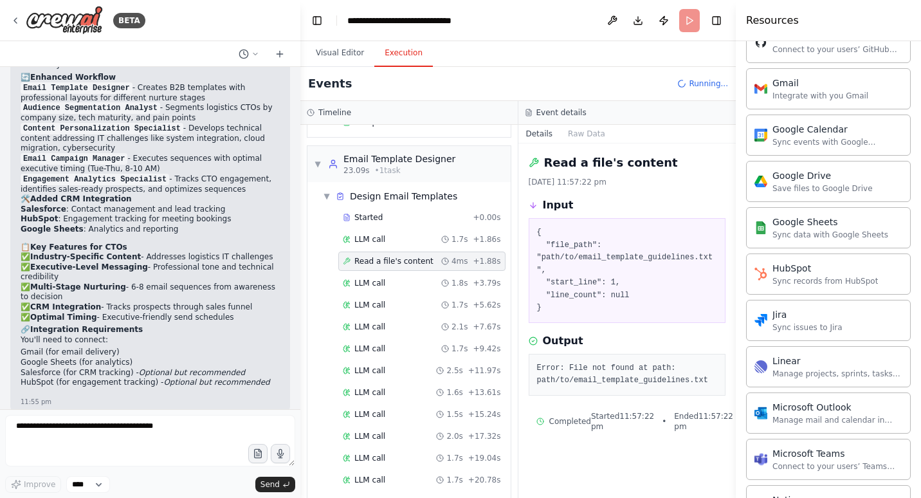
scroll to position [477, 0]
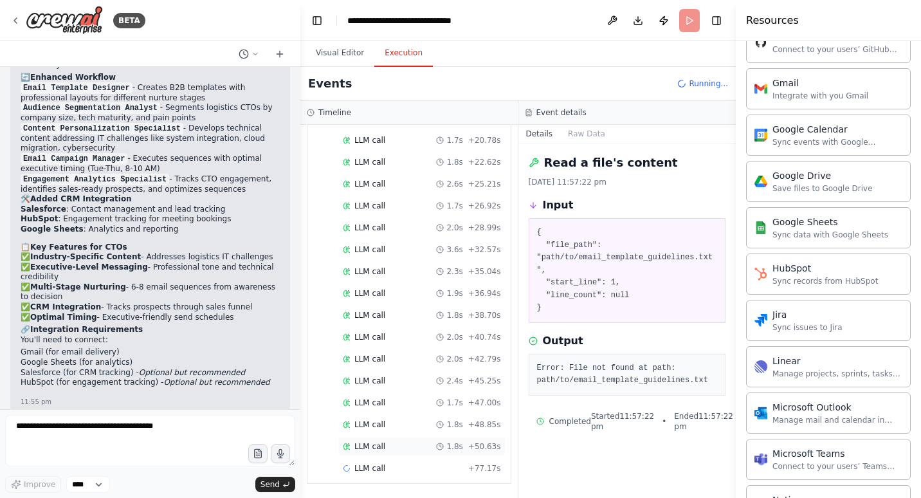
click at [372, 446] on span "LLM call" at bounding box center [369, 446] width 31 height 10
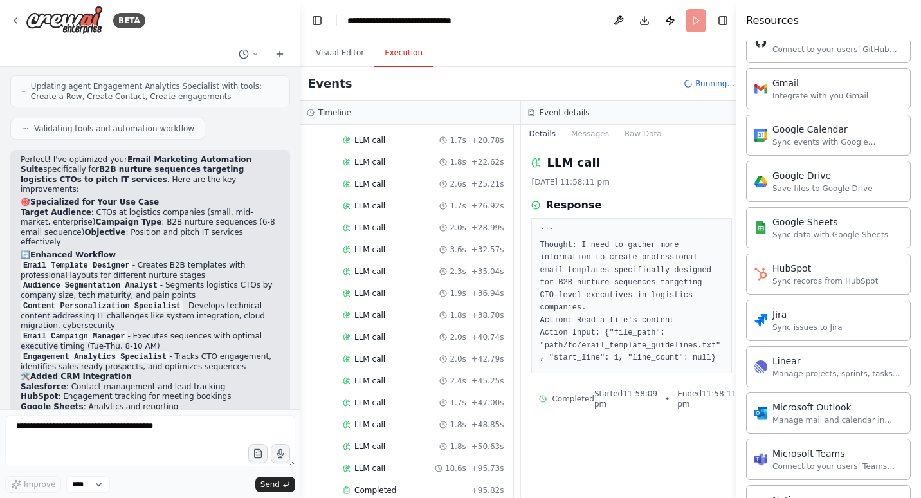
scroll to position [2800, 0]
